Goal: Task Accomplishment & Management: Complete application form

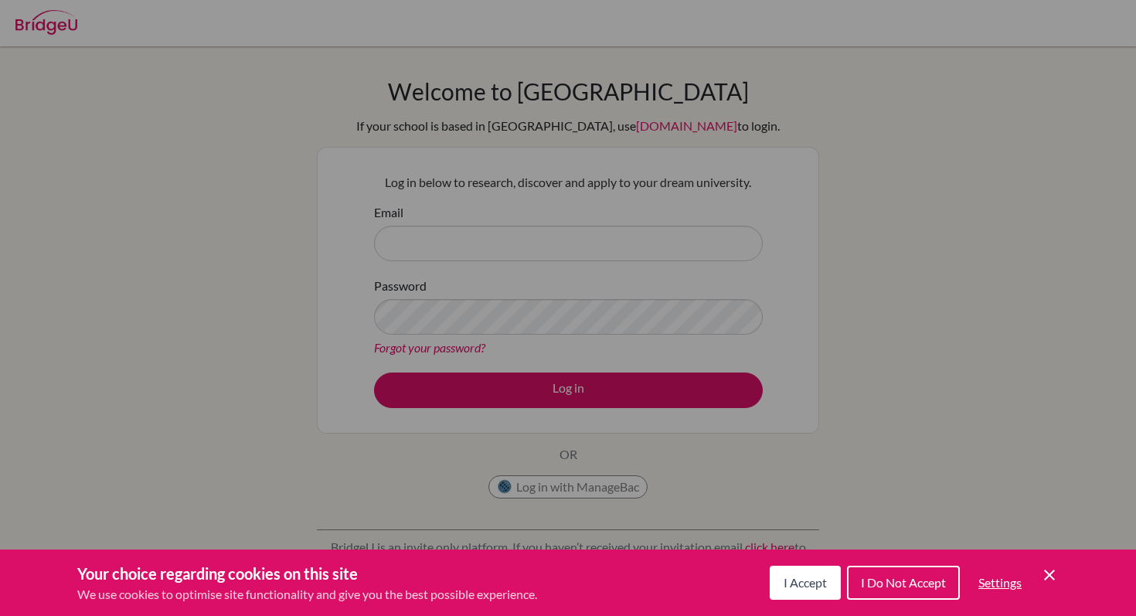
click at [822, 582] on span "I Accept" at bounding box center [805, 582] width 43 height 15
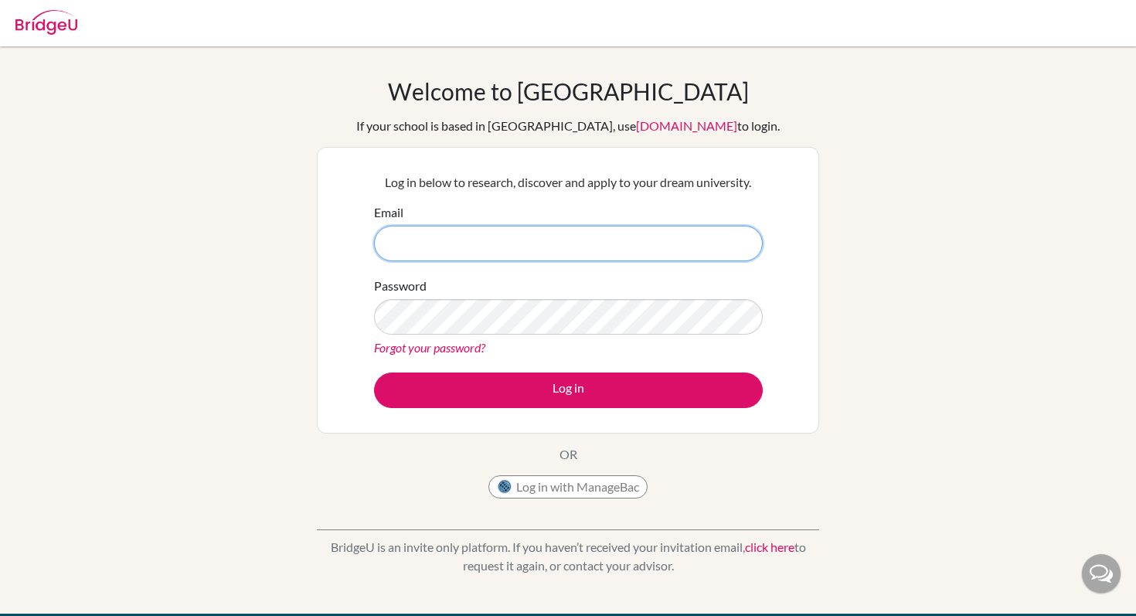
click at [662, 240] on input "Email" at bounding box center [568, 244] width 389 height 36
type input "[EMAIL_ADDRESS][DOMAIN_NAME]"
click at [636, 121] on link "[DOMAIN_NAME]" at bounding box center [686, 125] width 101 height 15
click at [495, 254] on input "Email" at bounding box center [568, 244] width 389 height 36
type input "[EMAIL_ADDRESS][DOMAIN_NAME]"
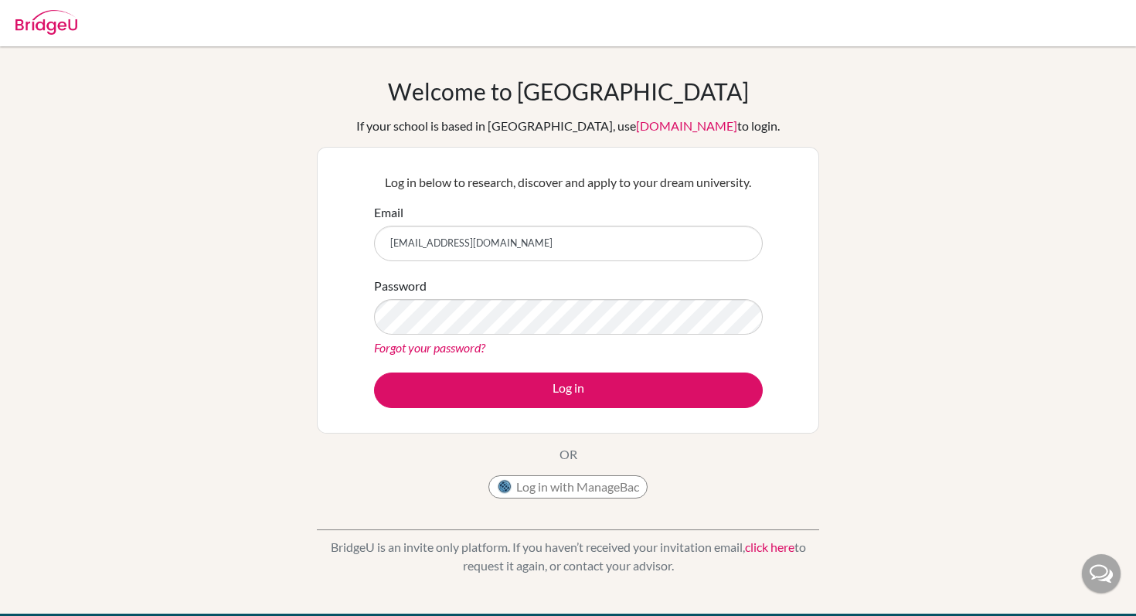
click at [636, 131] on link "[DOMAIN_NAME]" at bounding box center [686, 125] width 101 height 15
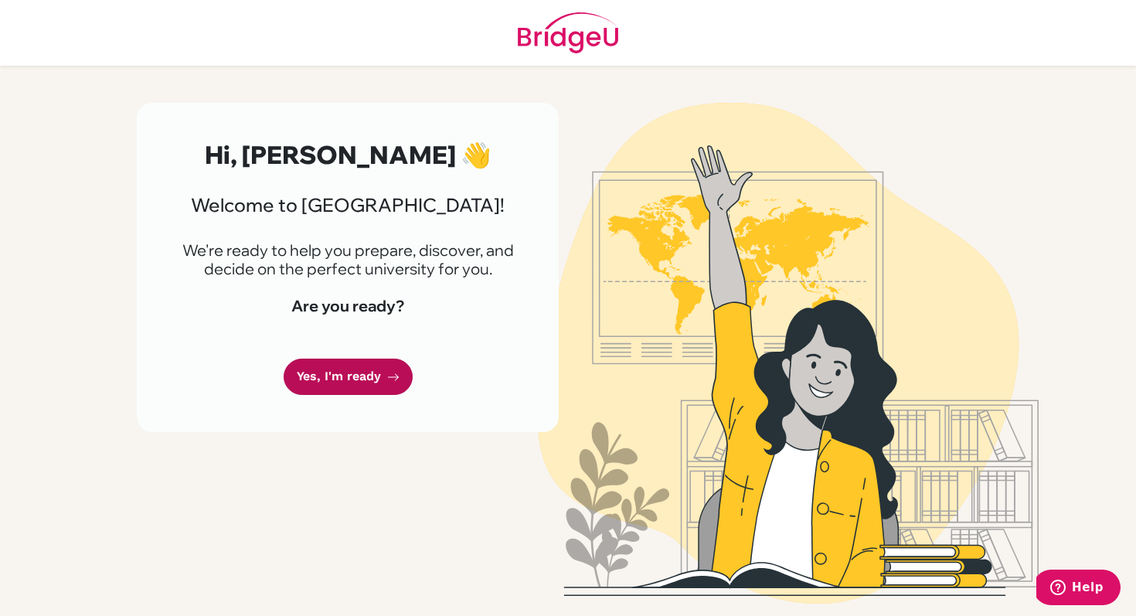
click at [318, 371] on link "Yes, I'm ready" at bounding box center [348, 377] width 129 height 36
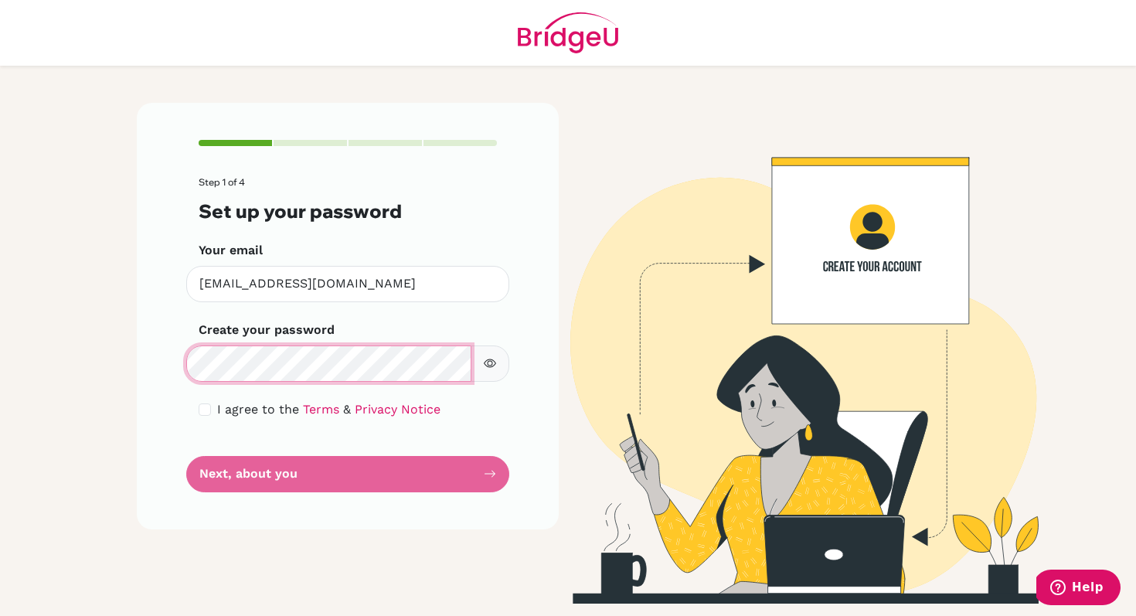
click at [141, 353] on div "Step 1 of 4 Set up your password Your email himari.utsumi@students.aobajapan.jp…" at bounding box center [348, 316] width 422 height 427
click at [459, 399] on form "Step 1 of 4 Set up your password Your email himari.utsumi@students.aobajapan.jp…" at bounding box center [348, 334] width 298 height 315
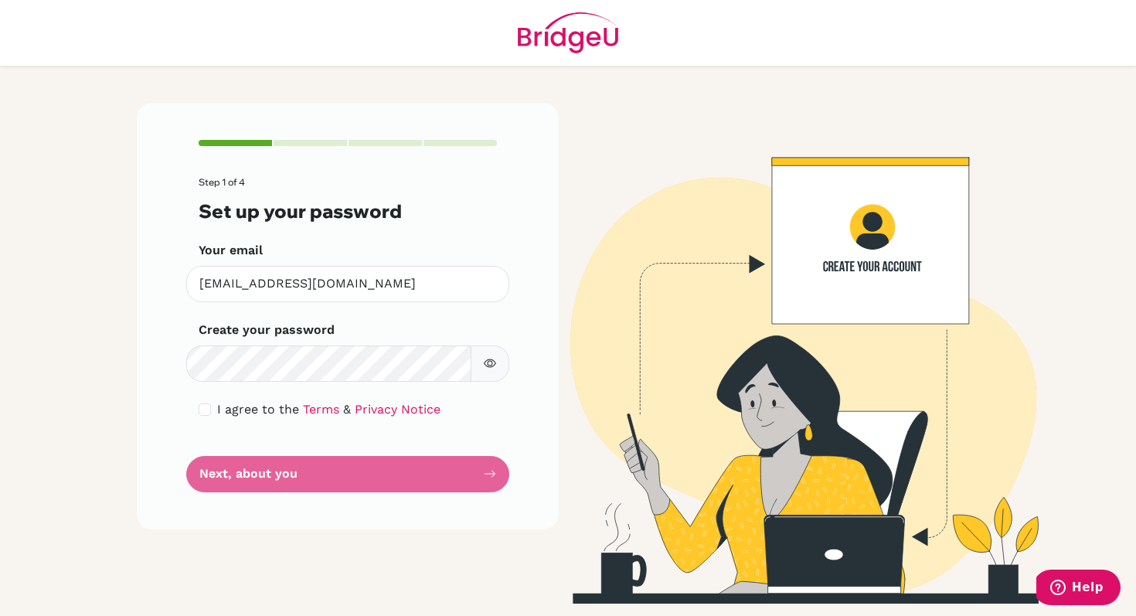
click at [492, 367] on icon "button" at bounding box center [490, 363] width 12 height 9
click at [212, 411] on div "I agree to the Terms & Privacy Notice" at bounding box center [348, 409] width 298 height 19
click at [206, 407] on input "checkbox" at bounding box center [205, 409] width 12 height 12
checkbox input "true"
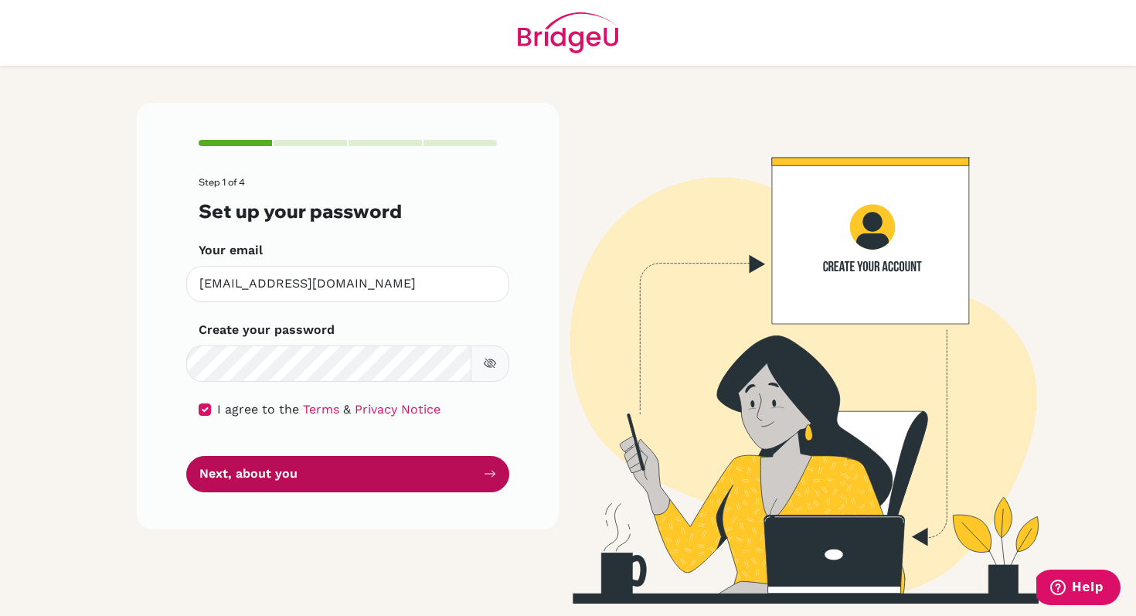
click at [256, 478] on button "Next, about you" at bounding box center [347, 474] width 323 height 36
